Goal: Use online tool/utility: Utilize a website feature to perform a specific function

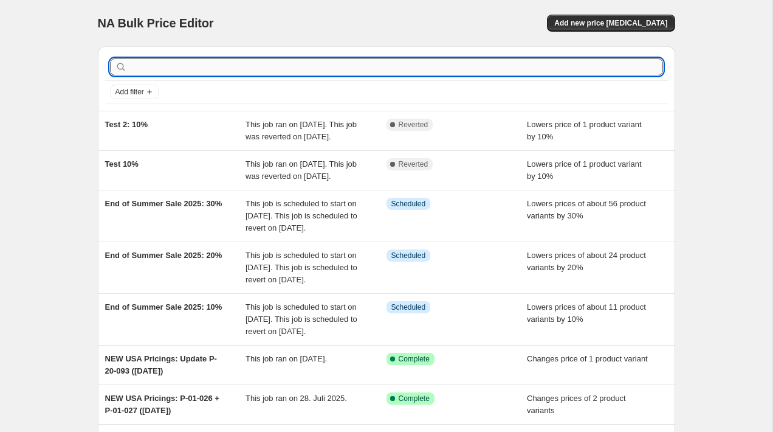
click at [253, 63] on input "text" at bounding box center [397, 66] width 534 height 17
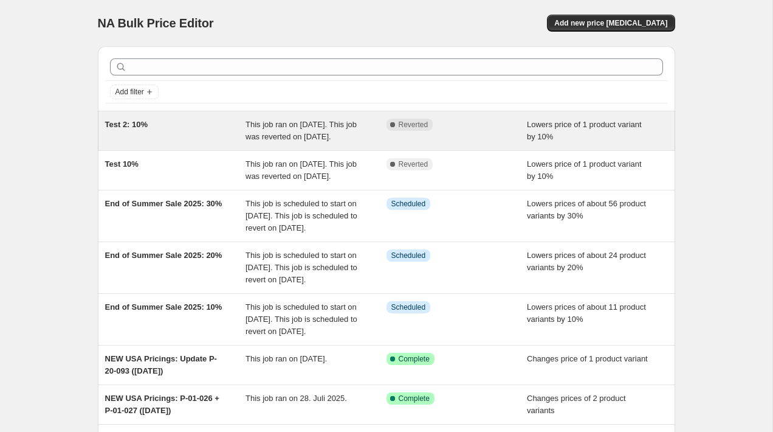
click at [204, 131] on div "Test 2: 10%" at bounding box center [175, 131] width 141 height 24
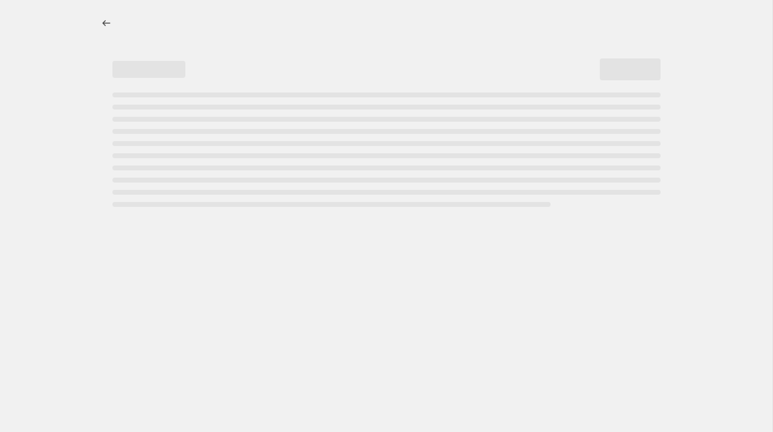
select select "percentage"
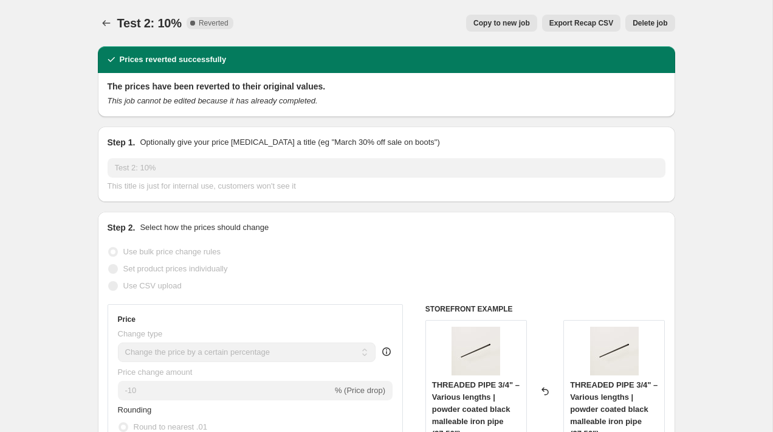
click at [489, 19] on span "Copy to new job" at bounding box center [502, 23] width 57 height 10
select select "percentage"
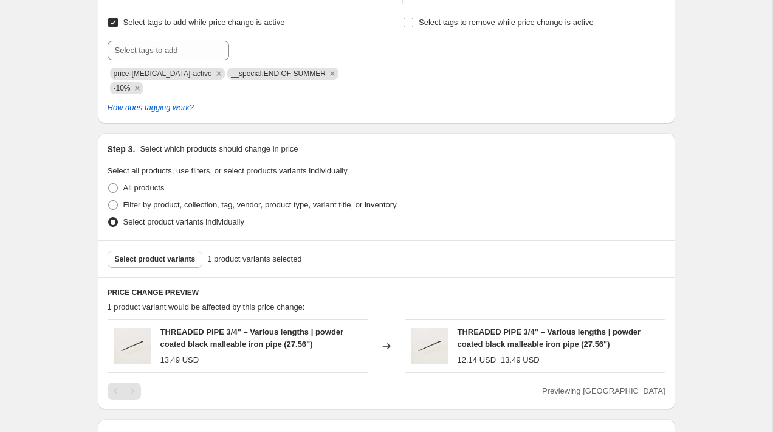
scroll to position [520, 0]
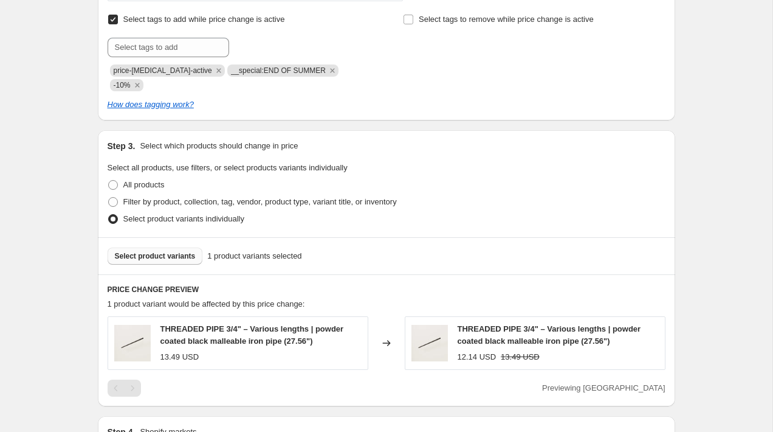
click at [157, 251] on span "Select product variants" at bounding box center [155, 256] width 81 height 10
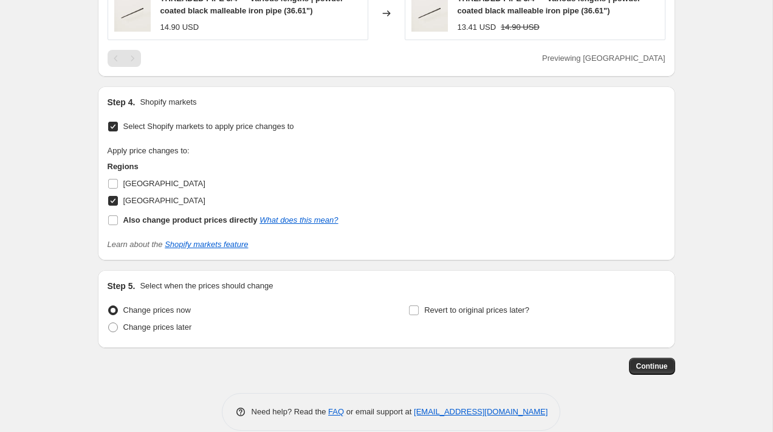
scroll to position [913, 0]
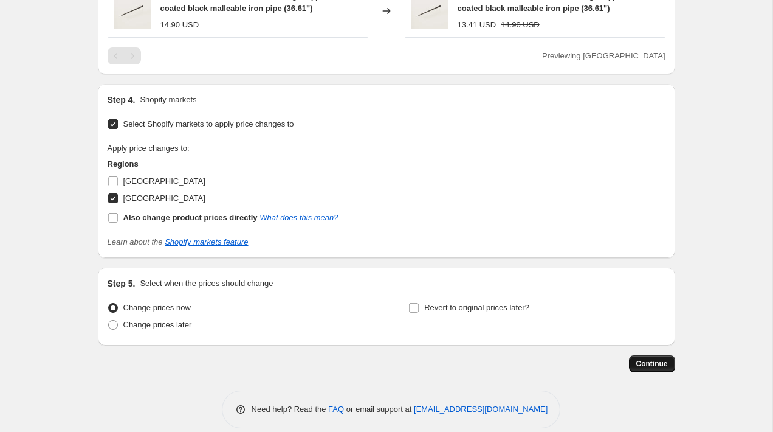
click at [641, 359] on span "Continue" at bounding box center [653, 364] width 32 height 10
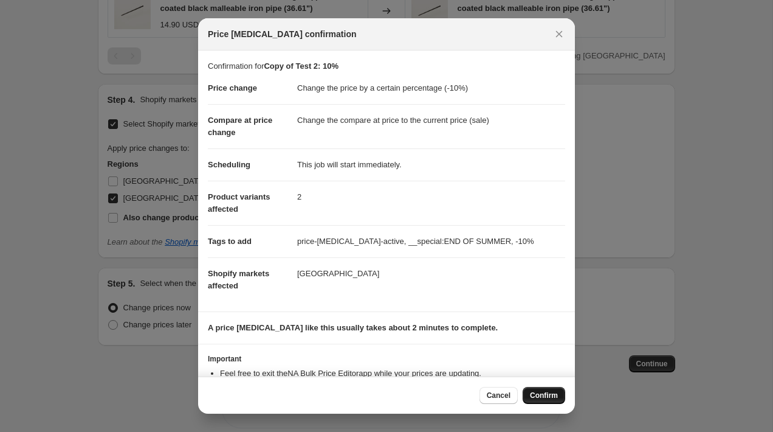
click at [542, 395] on span "Confirm" at bounding box center [544, 395] width 28 height 10
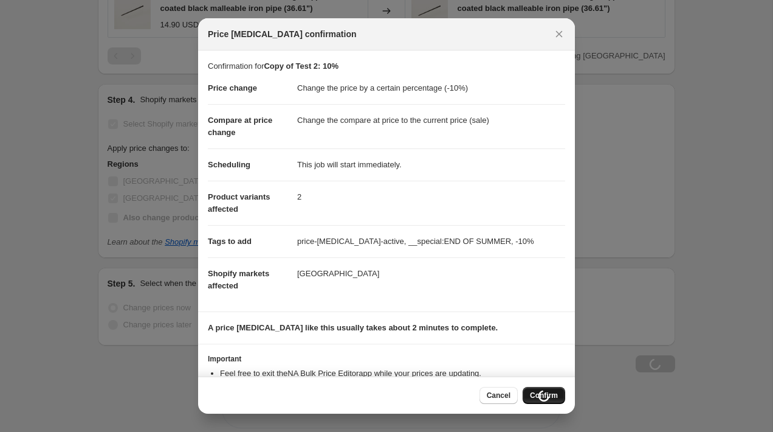
scroll to position [913, 0]
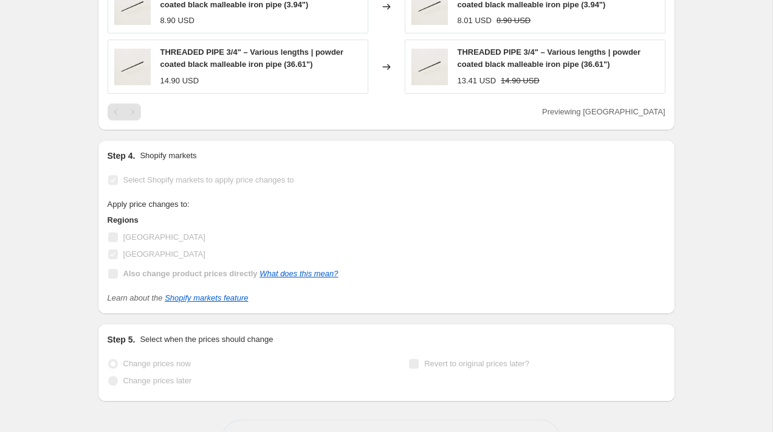
select select "percentage"
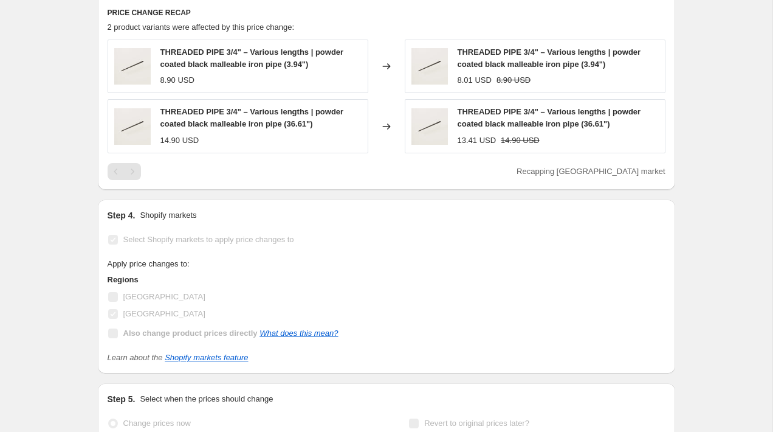
scroll to position [0, 0]
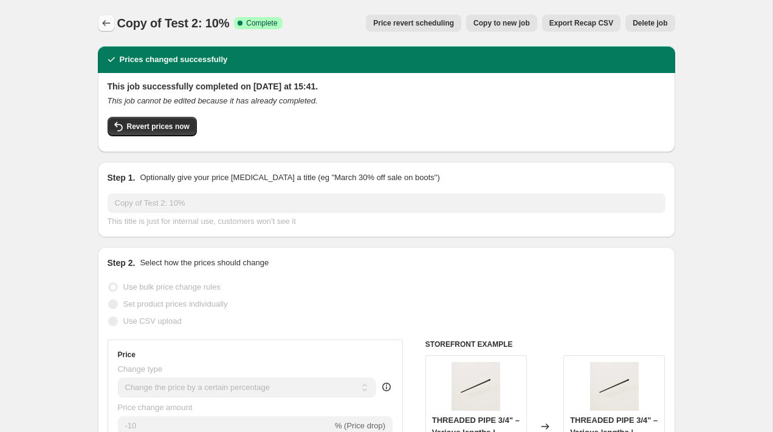
click at [111, 16] on button "Price change jobs" at bounding box center [106, 23] width 17 height 17
